Goal: Task Accomplishment & Management: Use online tool/utility

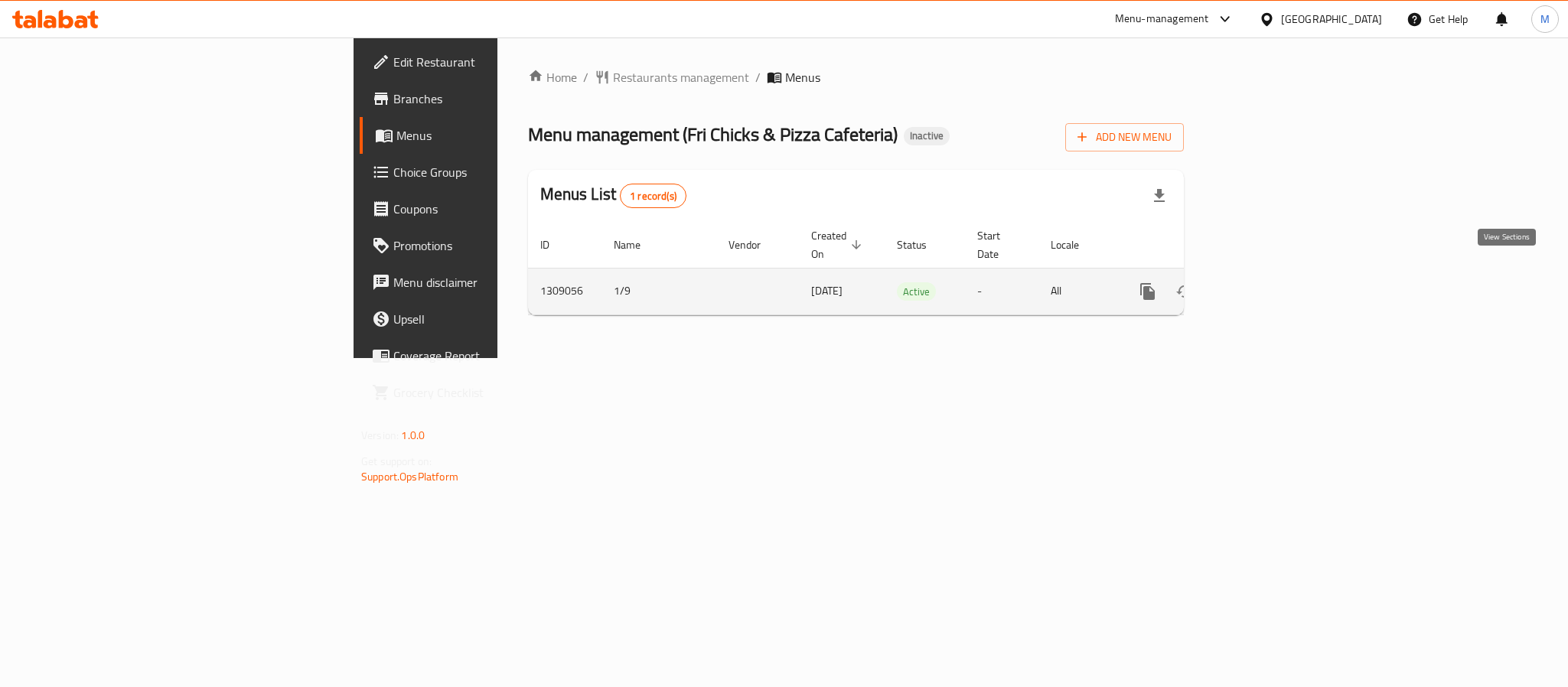
click at [1267, 282] on icon "enhanced table" at bounding box center [1258, 291] width 18 height 18
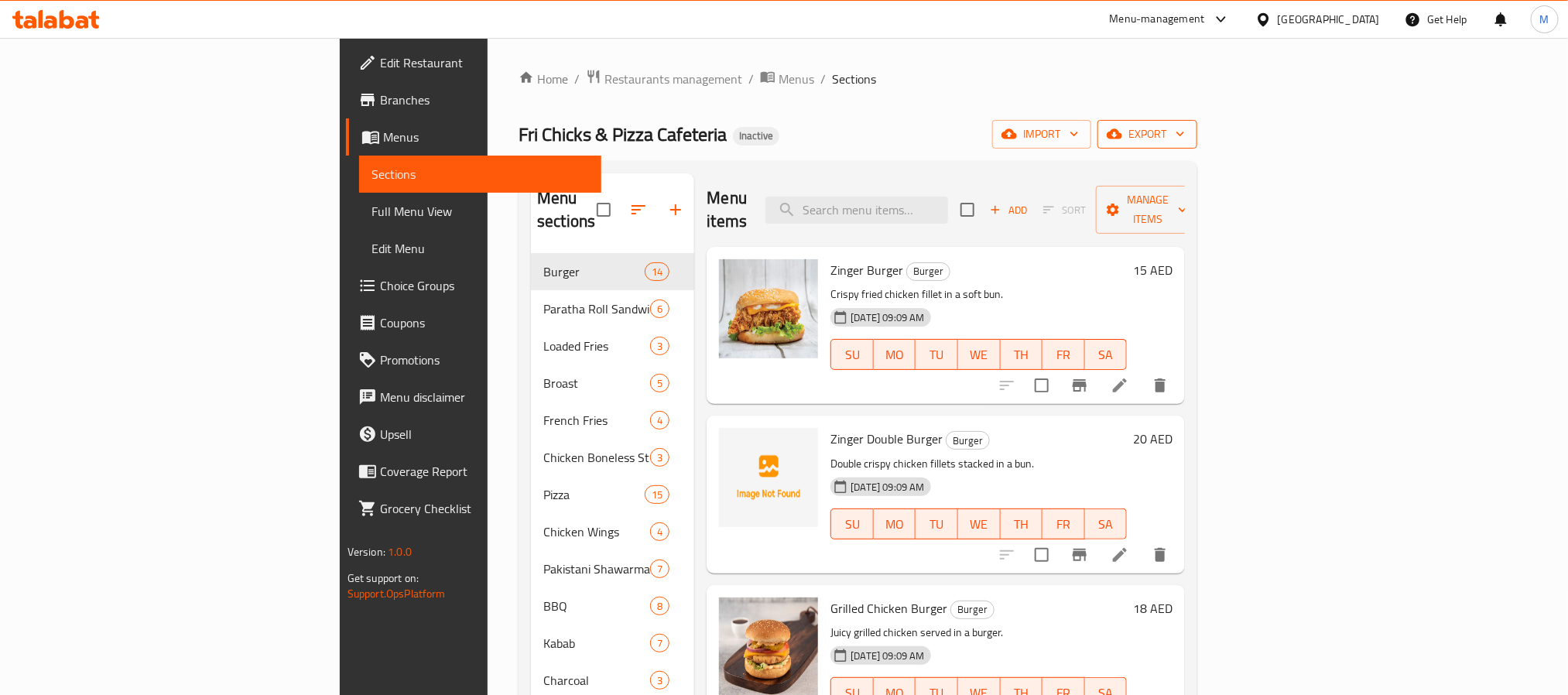
click at [1122, 136] on icon "button" at bounding box center [1114, 134] width 15 height 10
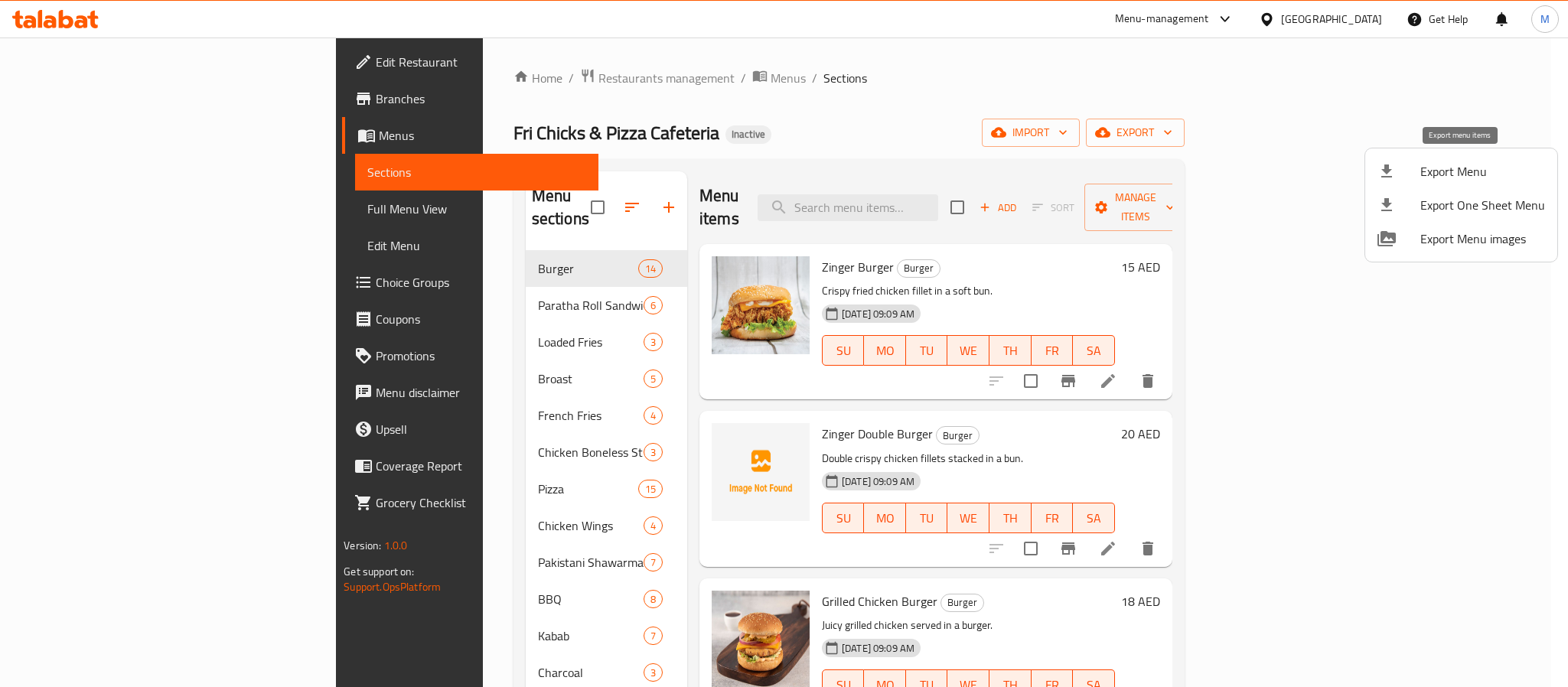
click at [1461, 159] on li "Export Menu" at bounding box center [1461, 171] width 192 height 33
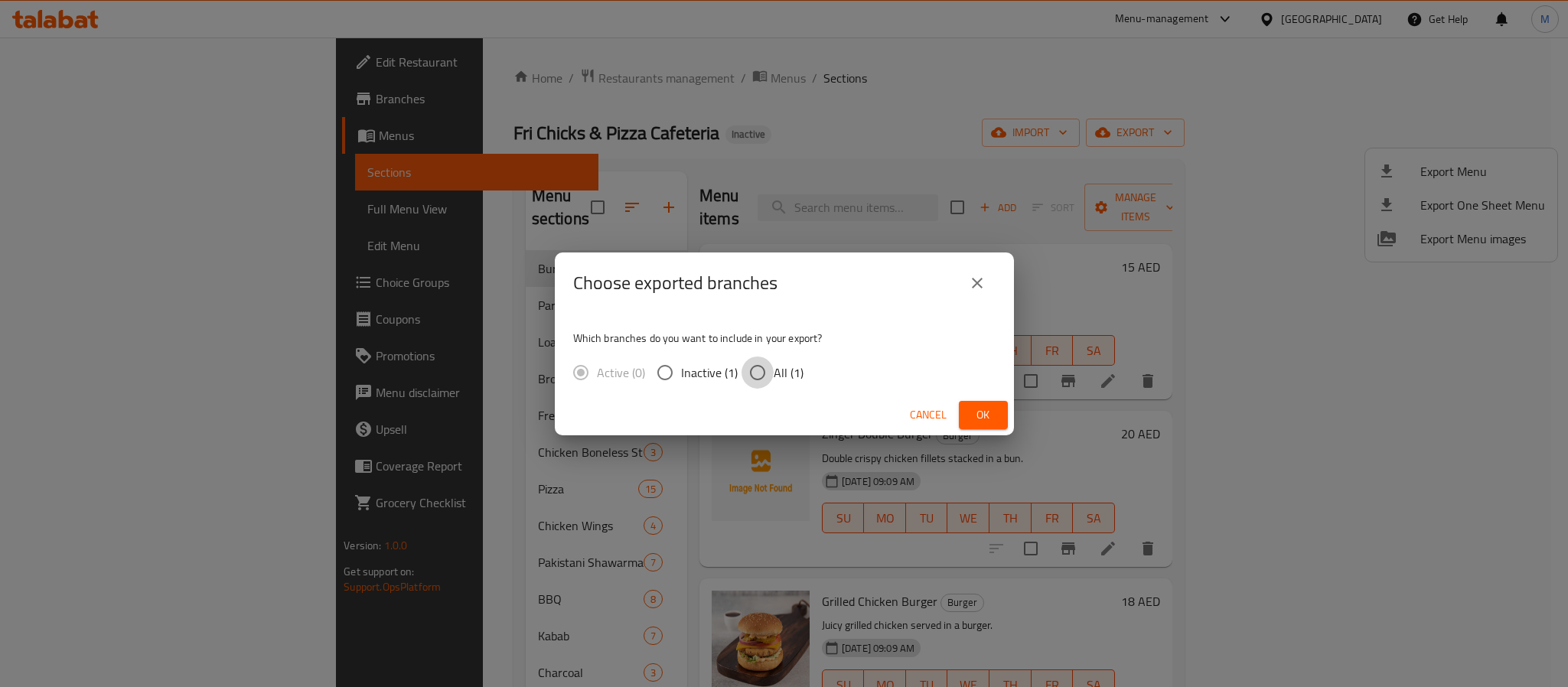
click at [755, 384] on input "All (1)" at bounding box center [757, 373] width 33 height 33
radio input "true"
click at [991, 425] on button "Ok" at bounding box center [983, 416] width 49 height 29
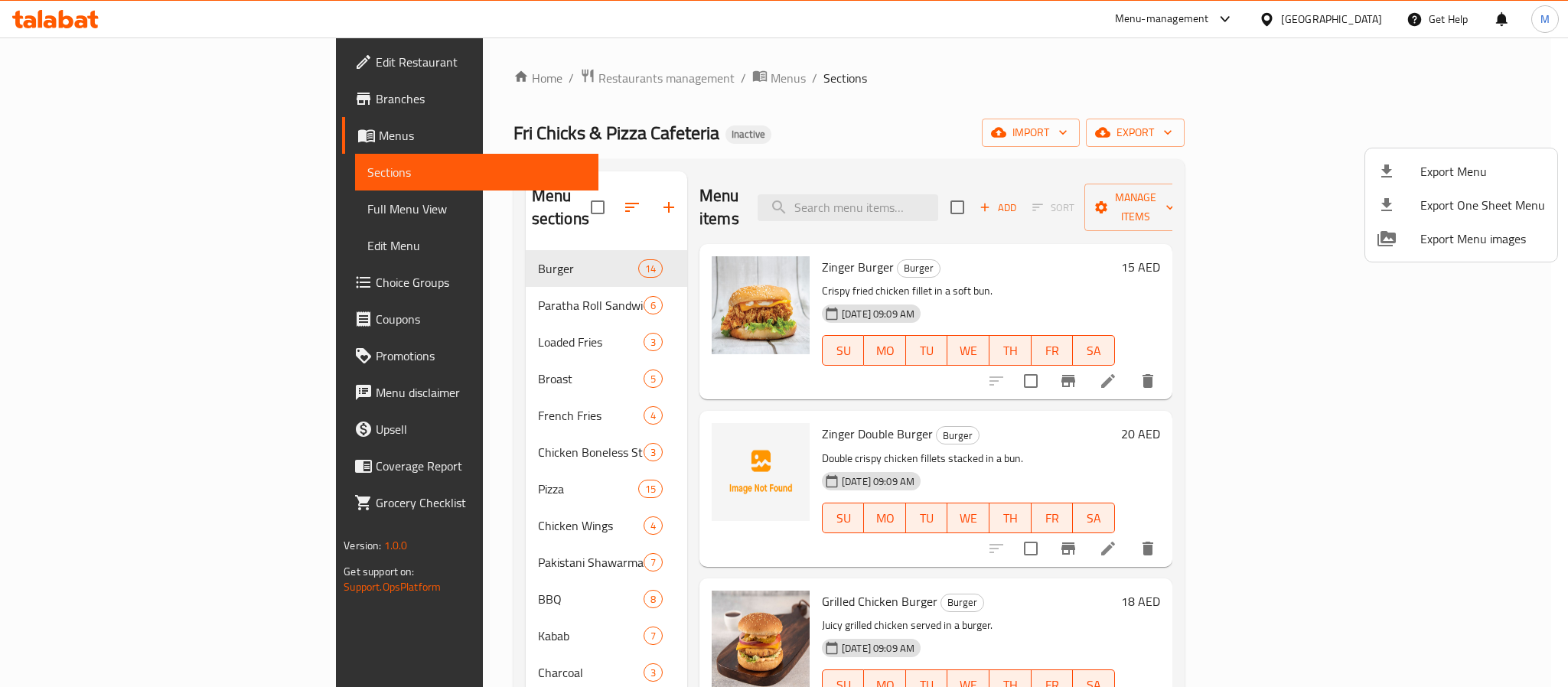
click at [876, 142] on div at bounding box center [784, 344] width 1568 height 687
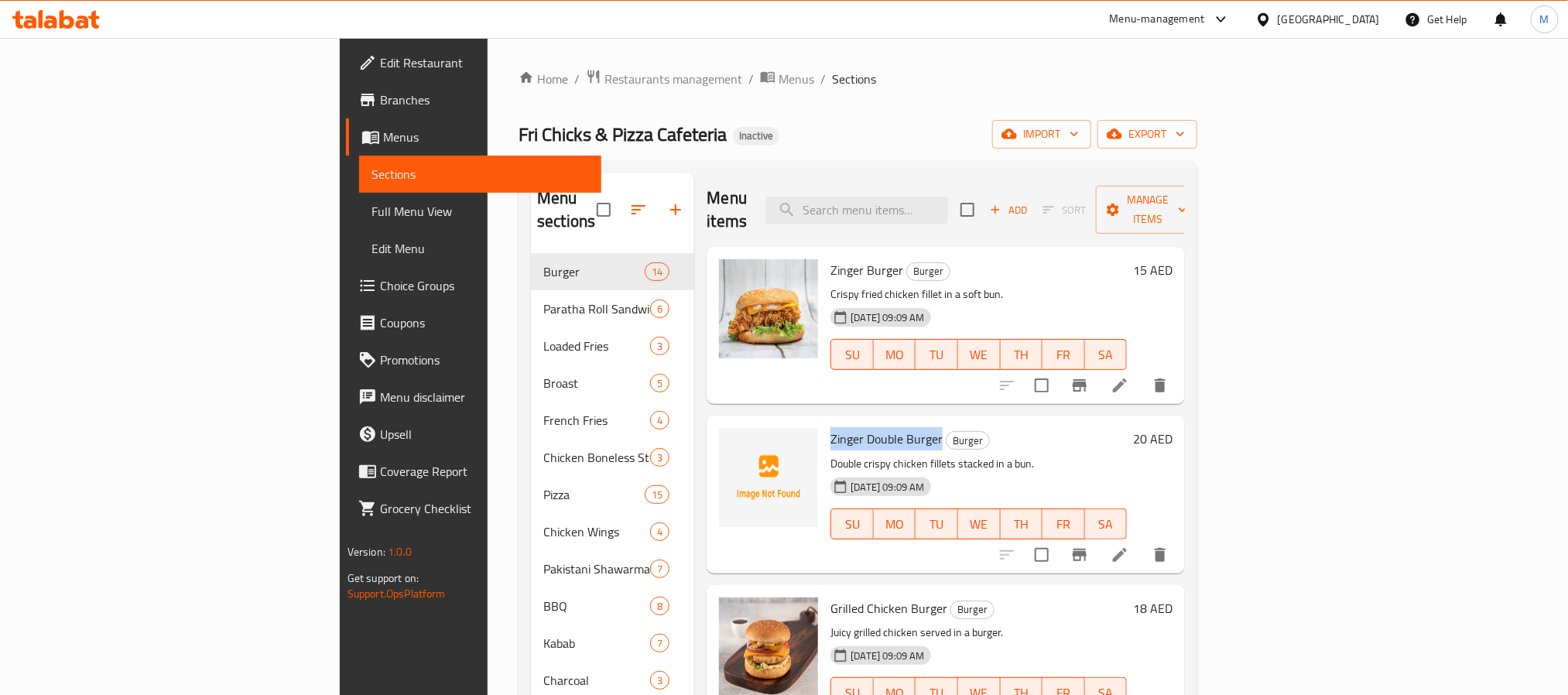
drag, startPoint x: 854, startPoint y: 414, endPoint x: 743, endPoint y: 412, distance: 111.0
click at [825, 422] on div "Zinger Double Burger Burger Double crispy chicken fillets stacked in a bun. [DA…" at bounding box center [978, 494] width 309 height 144
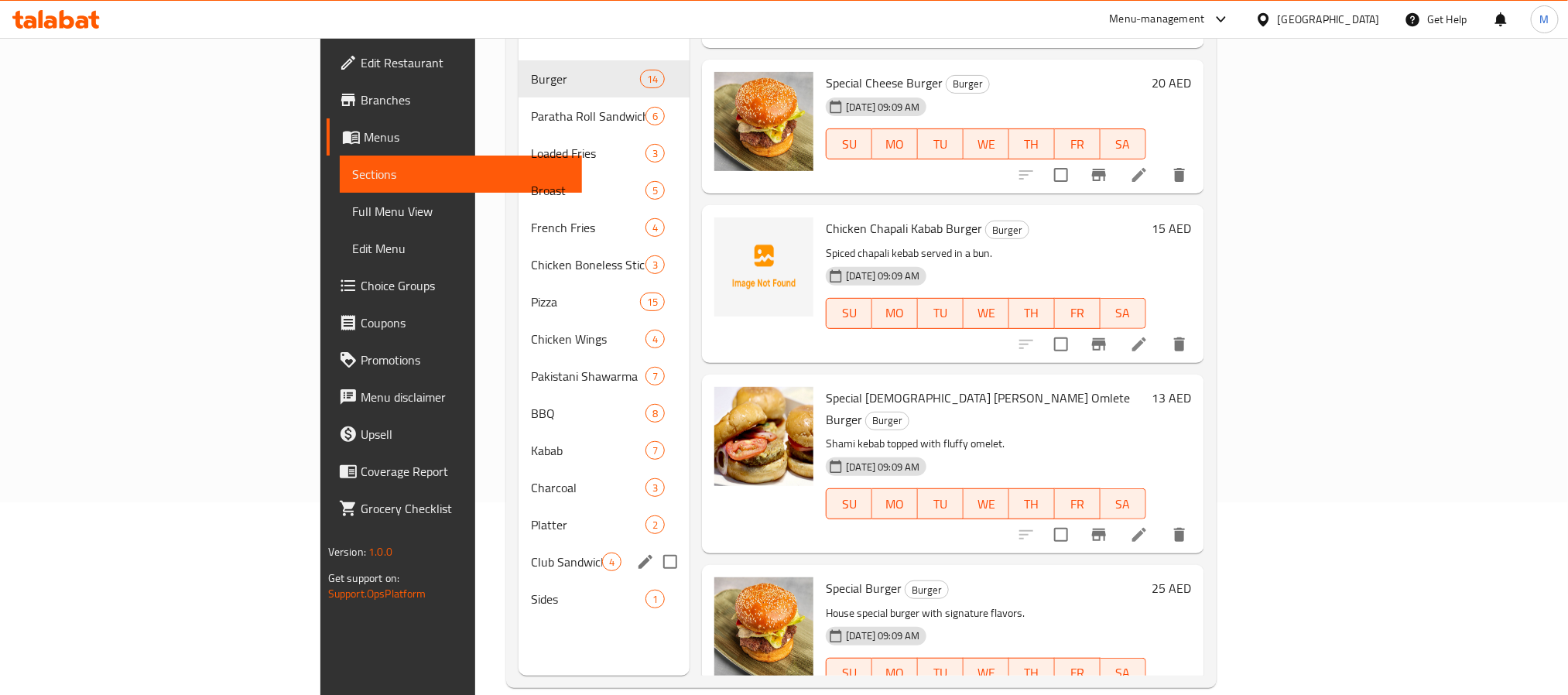
scroll to position [217, 0]
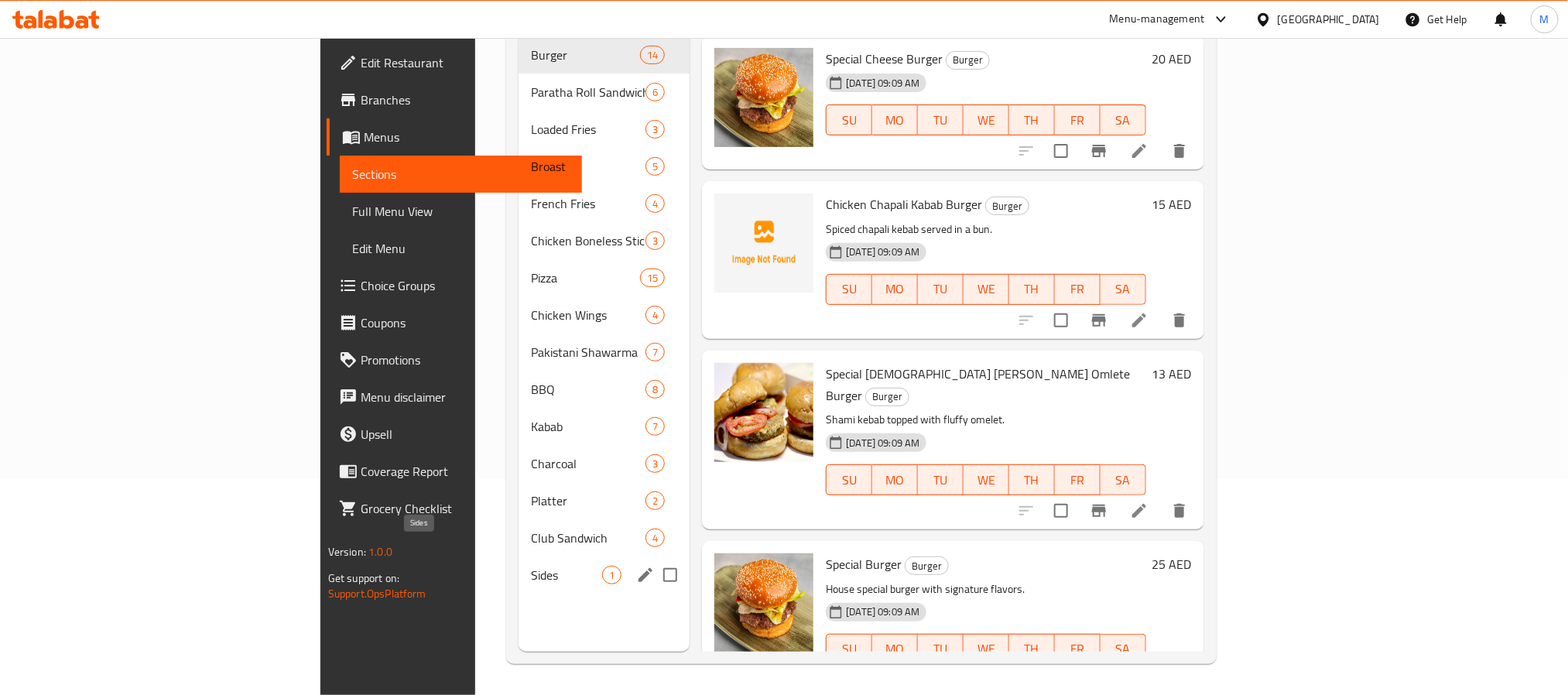
click at [531, 566] on span "Sides" at bounding box center [566, 575] width 71 height 18
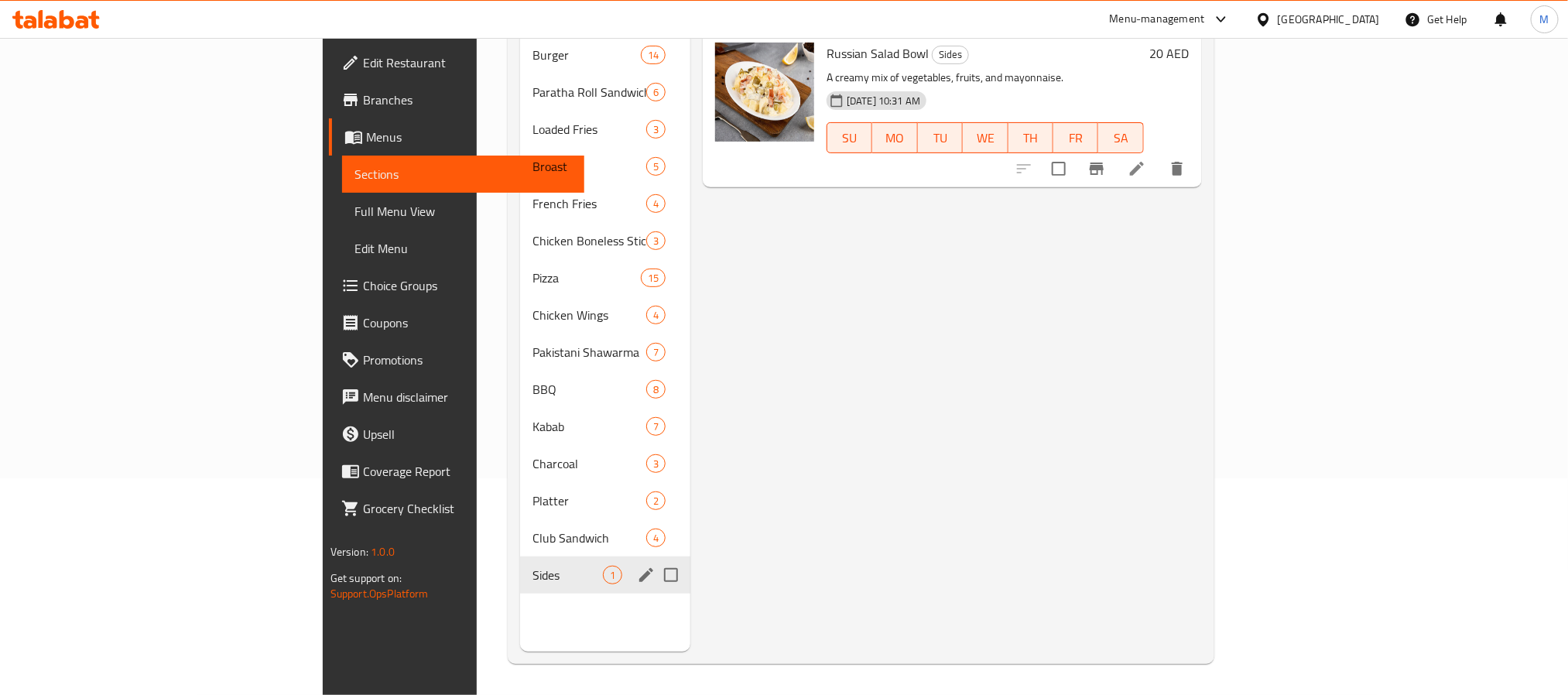
click at [520, 530] on div "Club Sandwich 4" at bounding box center [605, 538] width 170 height 37
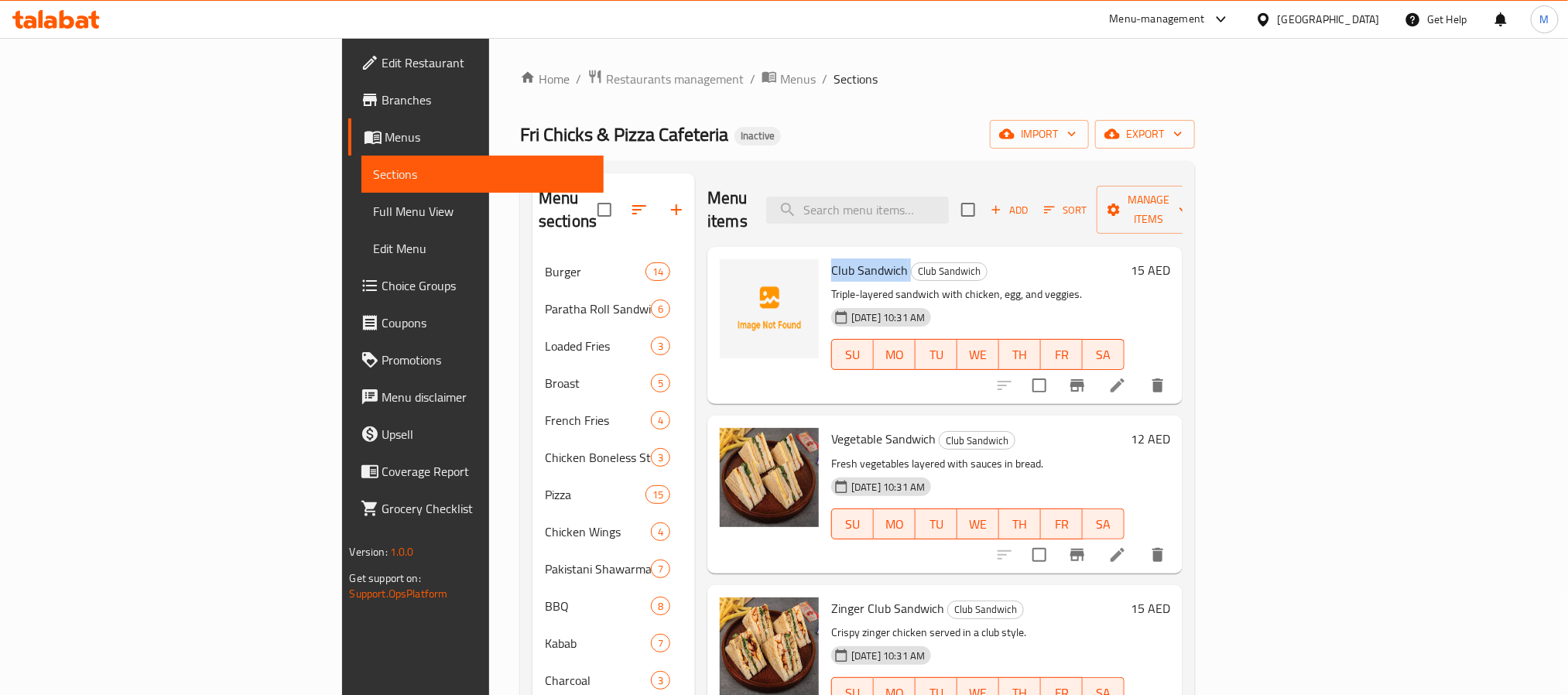
drag, startPoint x: 823, startPoint y: 245, endPoint x: 748, endPoint y: 252, distance: 75.3
click at [831, 259] on h6 "Club Sandwich Club Sandwich" at bounding box center [978, 270] width 294 height 22
copy h6 "Club Sandwich"
click at [831, 258] on span "Club Sandwich" at bounding box center [869, 270] width 77 height 23
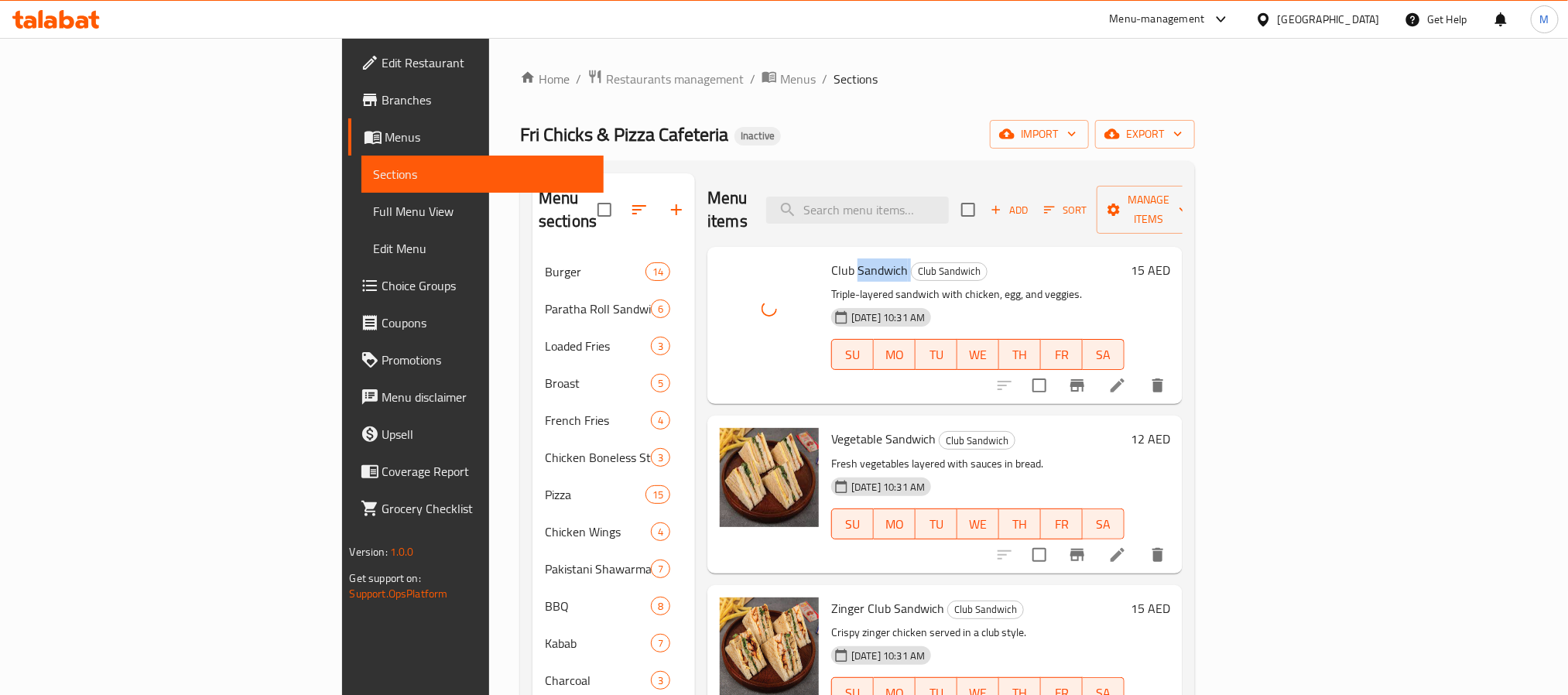
click at [831, 258] on span "Club Sandwich" at bounding box center [869, 270] width 77 height 23
copy h6 "Sandwich"
click at [831, 258] on span "Club Sandwich" at bounding box center [869, 270] width 77 height 23
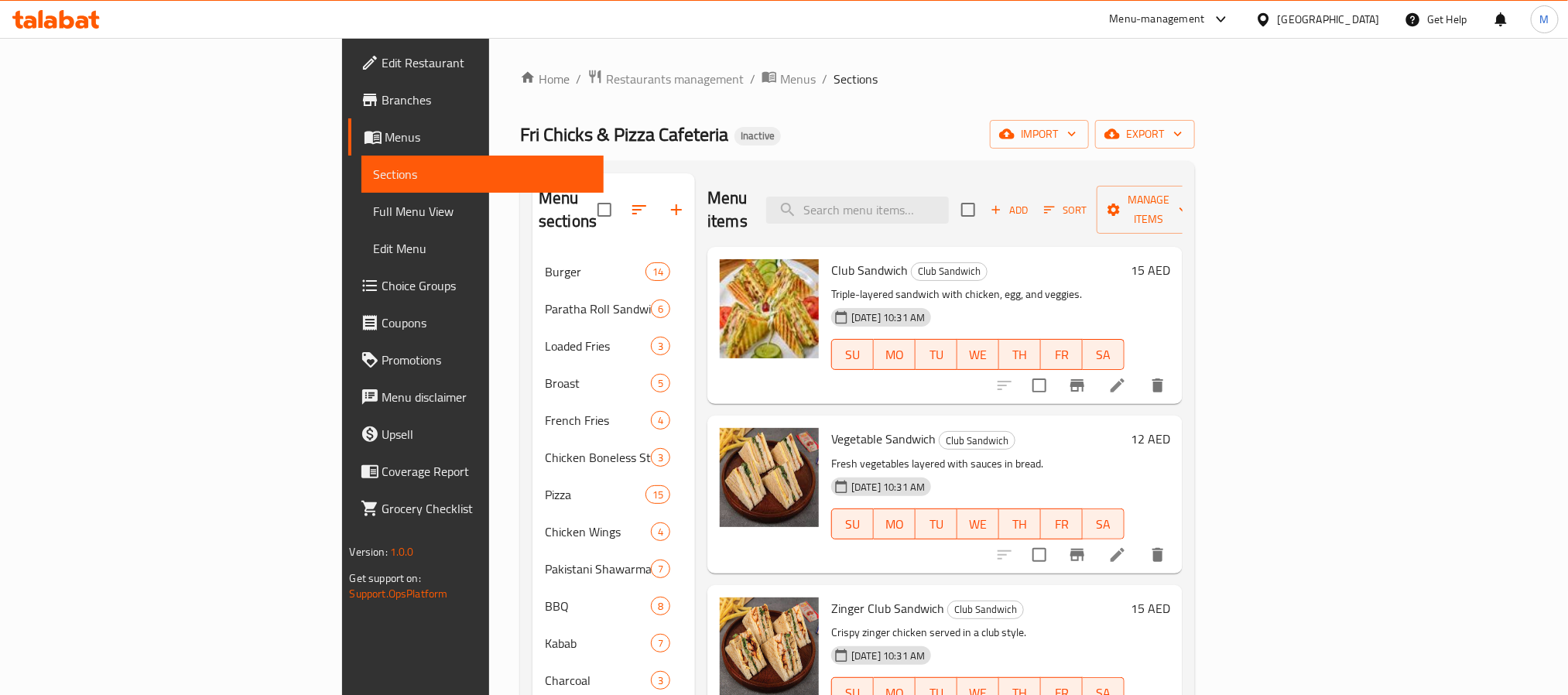
click at [861, 91] on div "Home / Restaurants management / Menus / Sections Fri Chicks & Pizza Cafeteria I…" at bounding box center [857, 475] width 675 height 812
click at [1182, 131] on span "export" at bounding box center [1145, 134] width 75 height 19
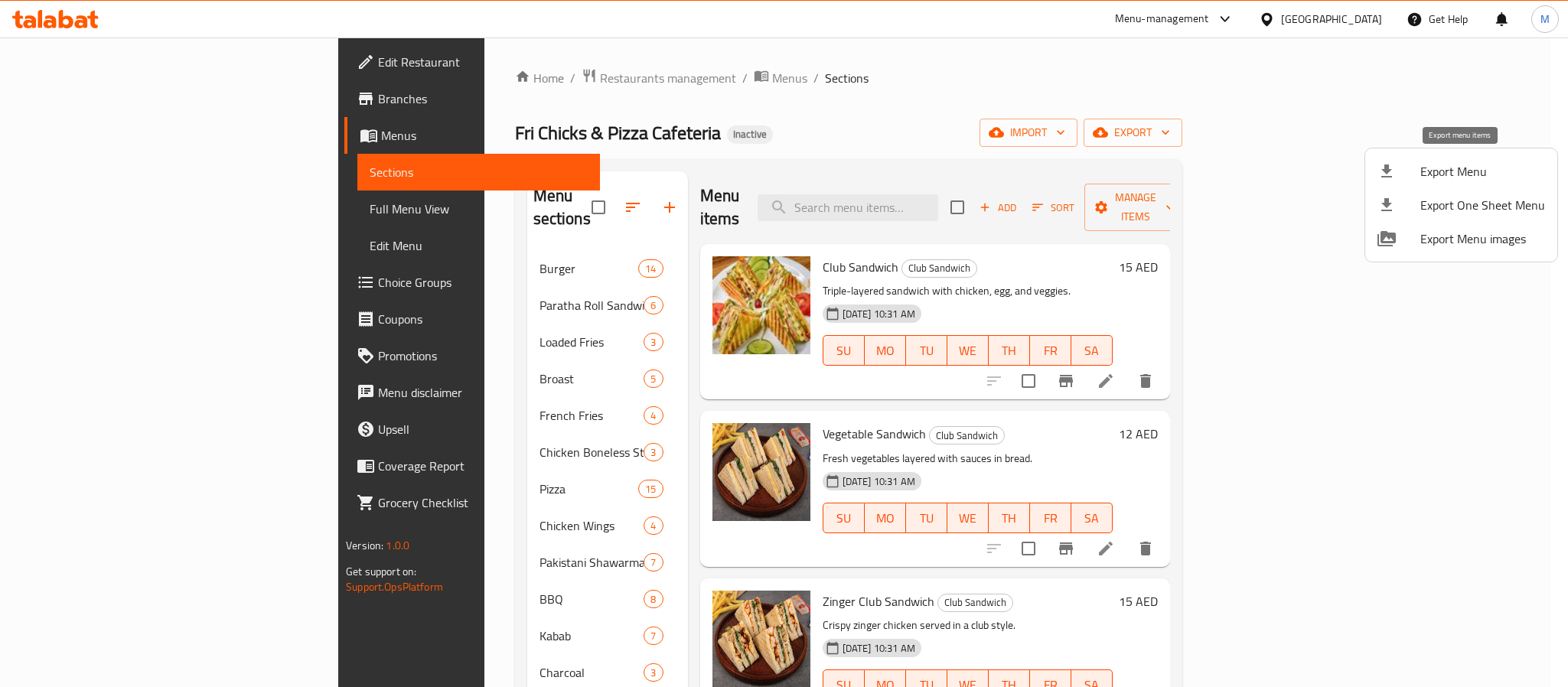
click at [1436, 159] on li "Export Menu" at bounding box center [1461, 171] width 192 height 33
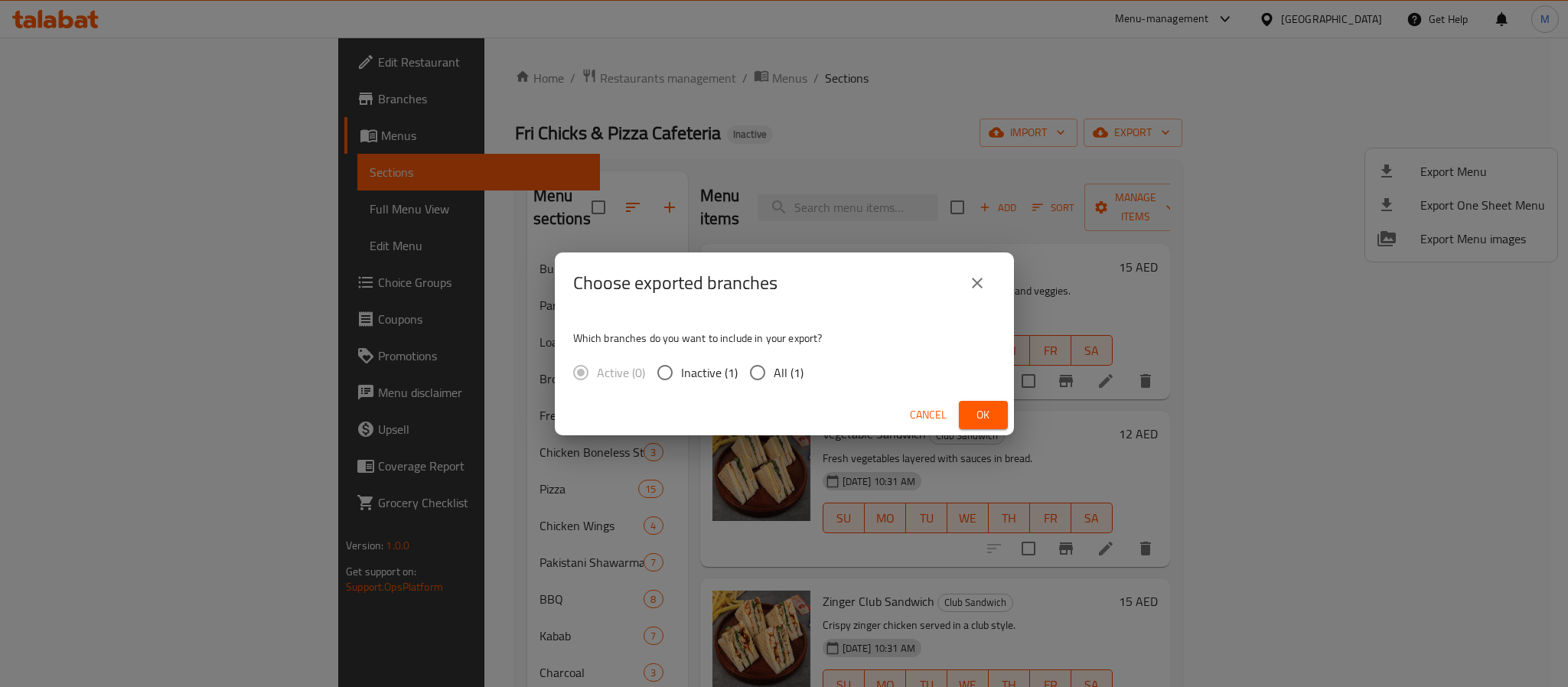
click at [746, 391] on div "Which branches do you want to include in your export? Active (0) Inactive (1) A…" at bounding box center [784, 355] width 459 height 81
click at [761, 388] on input "All (1)" at bounding box center [757, 373] width 33 height 33
radio input "true"
click at [976, 411] on span "Ok" at bounding box center [983, 415] width 25 height 19
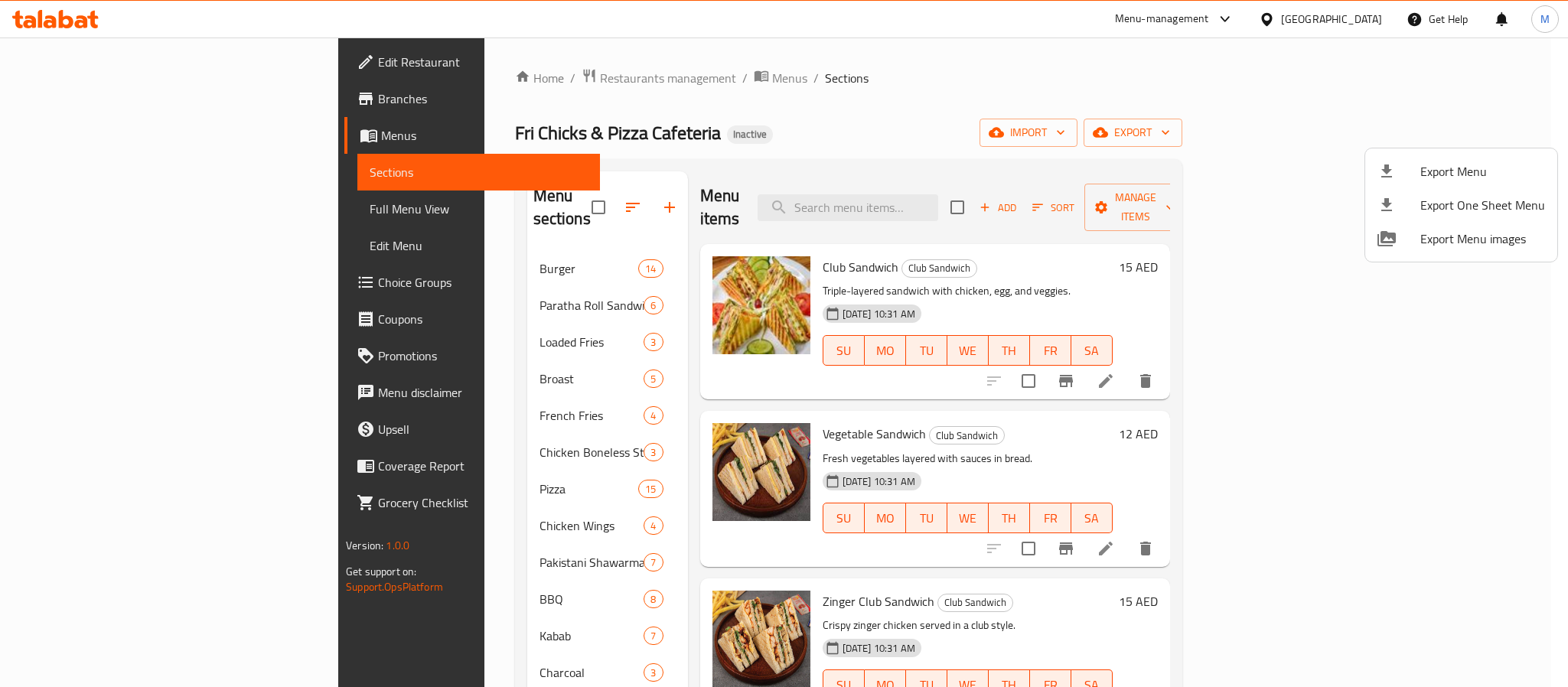
click at [1358, 33] on div at bounding box center [784, 344] width 1568 height 687
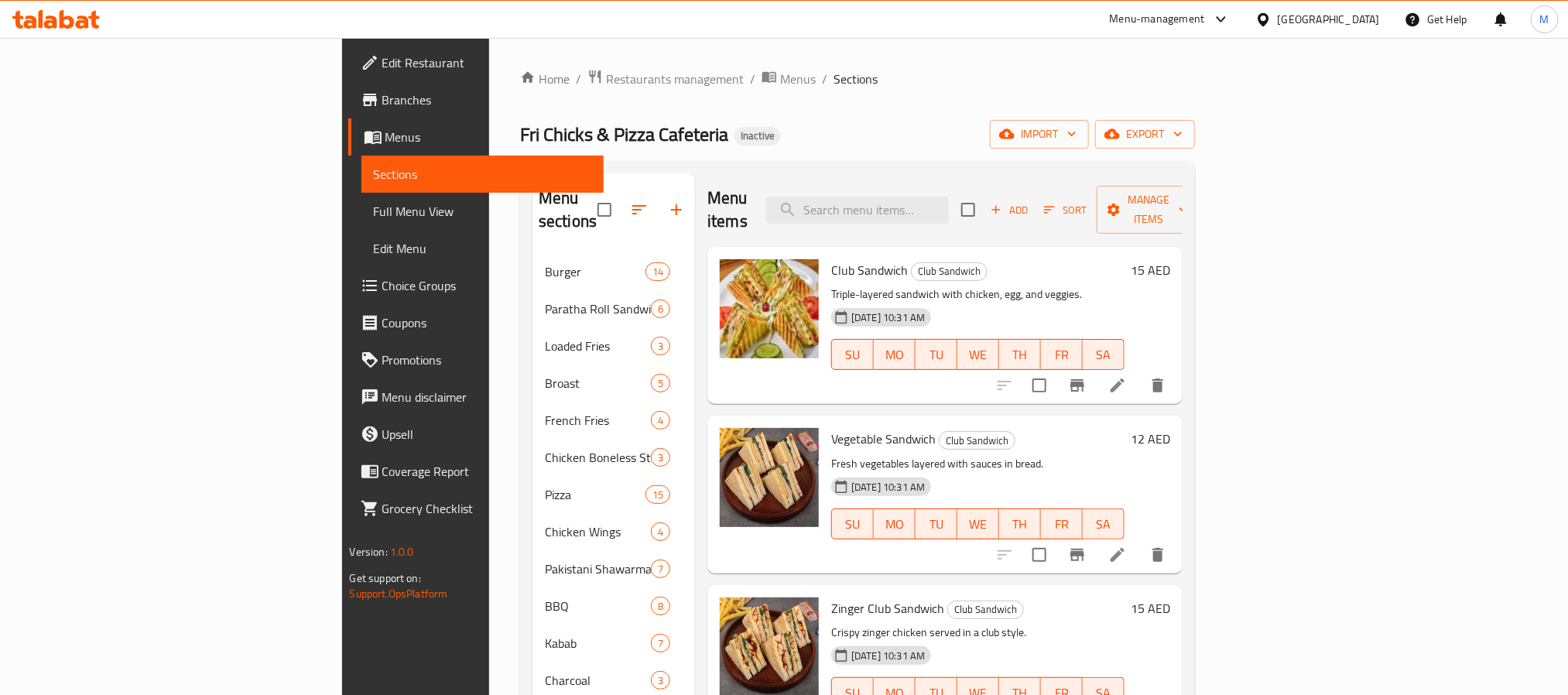
click at [1354, 18] on div "[GEOGRAPHIC_DATA]" at bounding box center [1328, 19] width 102 height 17
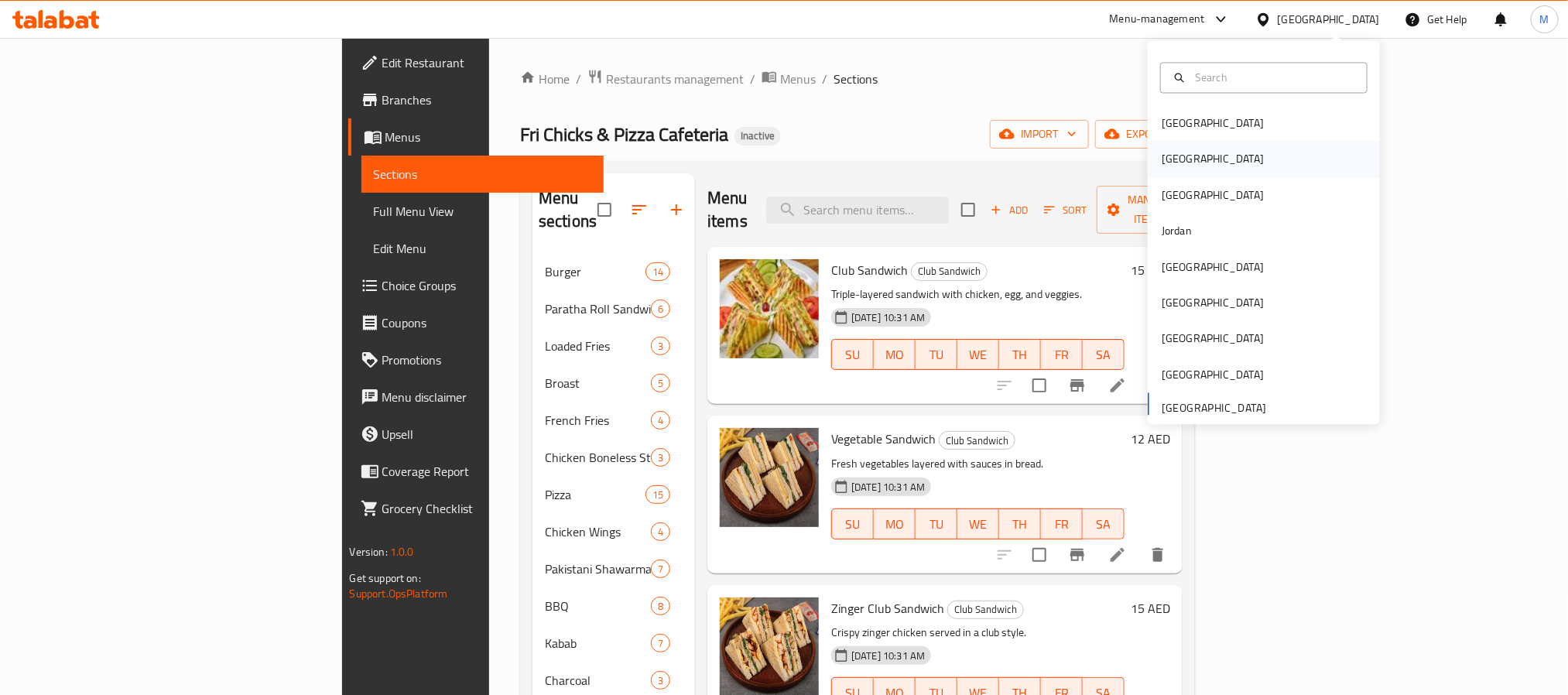
click at [1170, 167] on div "[GEOGRAPHIC_DATA]" at bounding box center [1212, 159] width 102 height 17
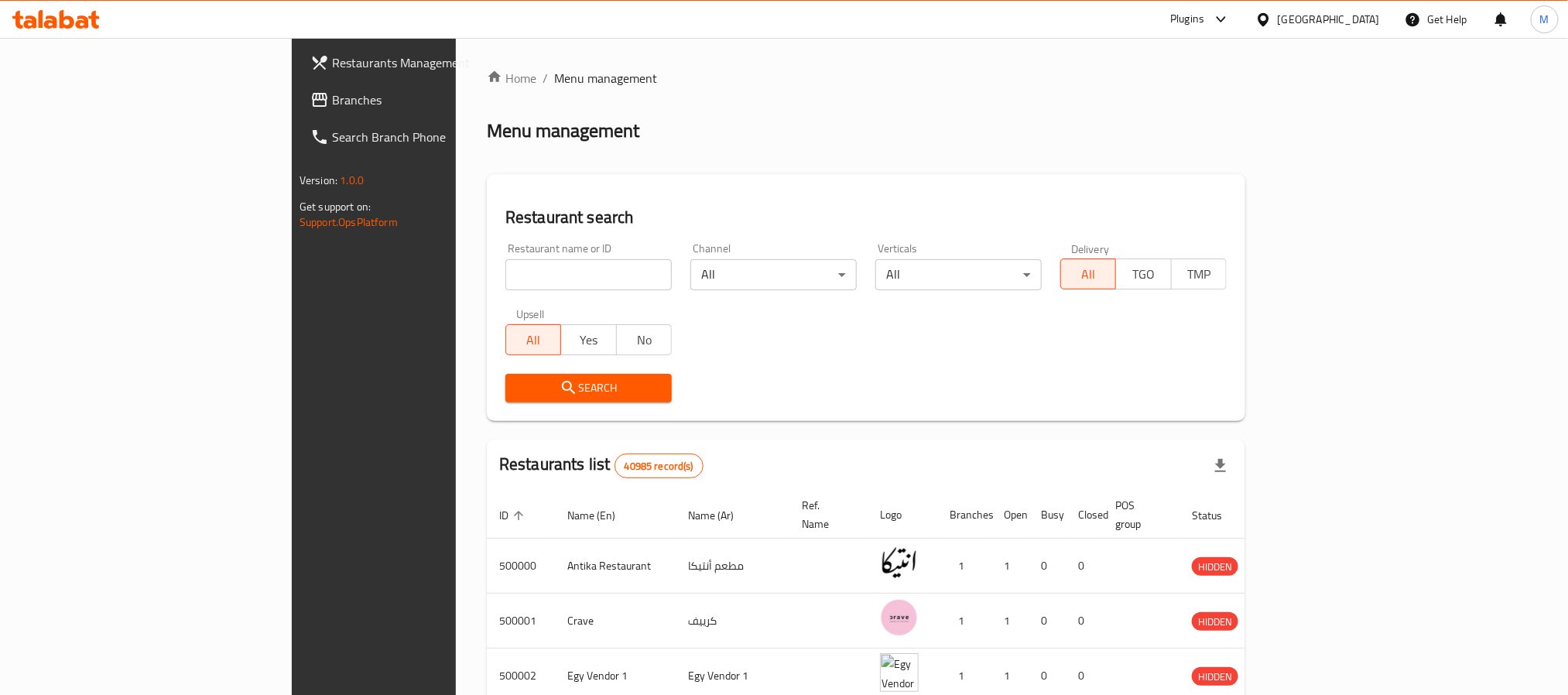
click at [332, 108] on span "Branches" at bounding box center [436, 100] width 209 height 18
